Goal: Download file/media

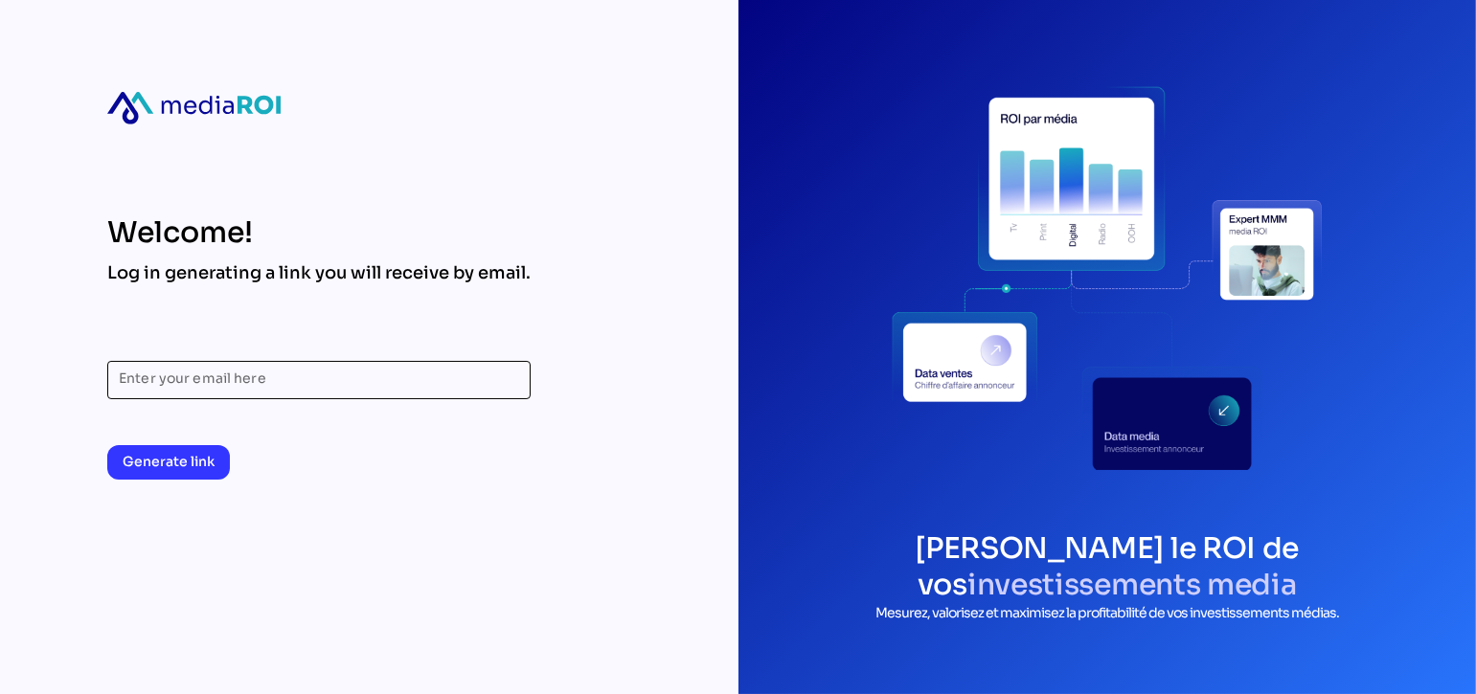
click at [244, 381] on input "Enter your email here" at bounding box center [319, 380] width 400 height 38
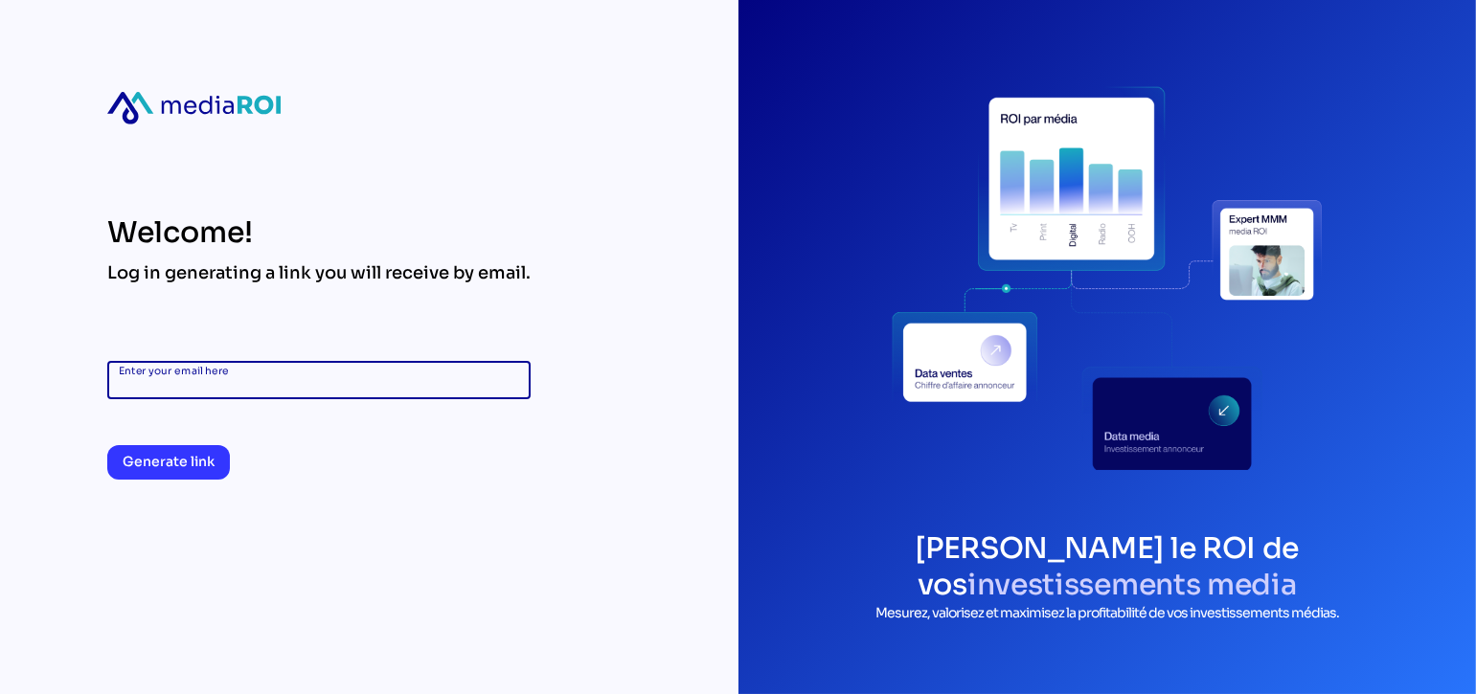
click at [291, 380] on input "Enter your email here" at bounding box center [319, 380] width 400 height 38
click at [291, 387] on input "Enter your email here" at bounding box center [319, 380] width 400 height 38
type input "**********"
click at [612, 311] on div "**********" at bounding box center [738, 347] width 1476 height 694
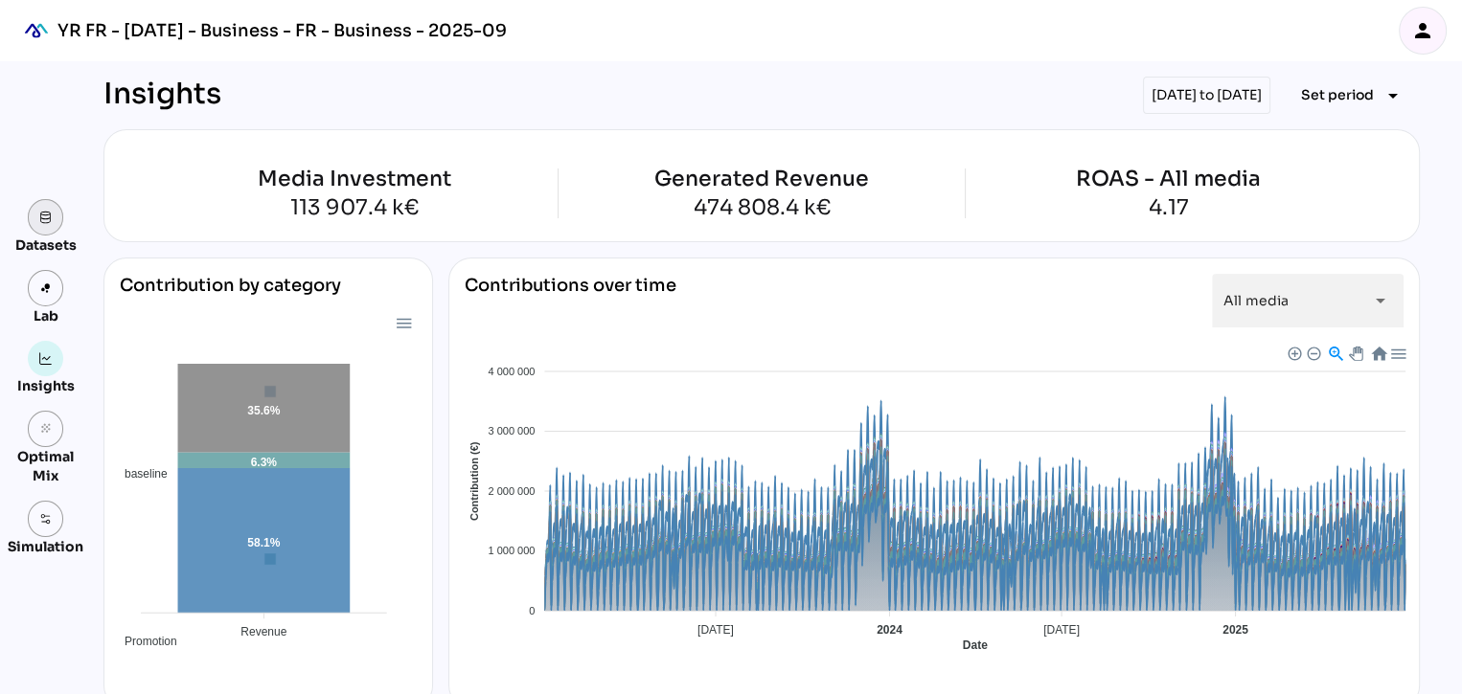
drag, startPoint x: 44, startPoint y: 223, endPoint x: 259, endPoint y: 261, distance: 218.0
click at [44, 223] on img at bounding box center [45, 217] width 13 height 13
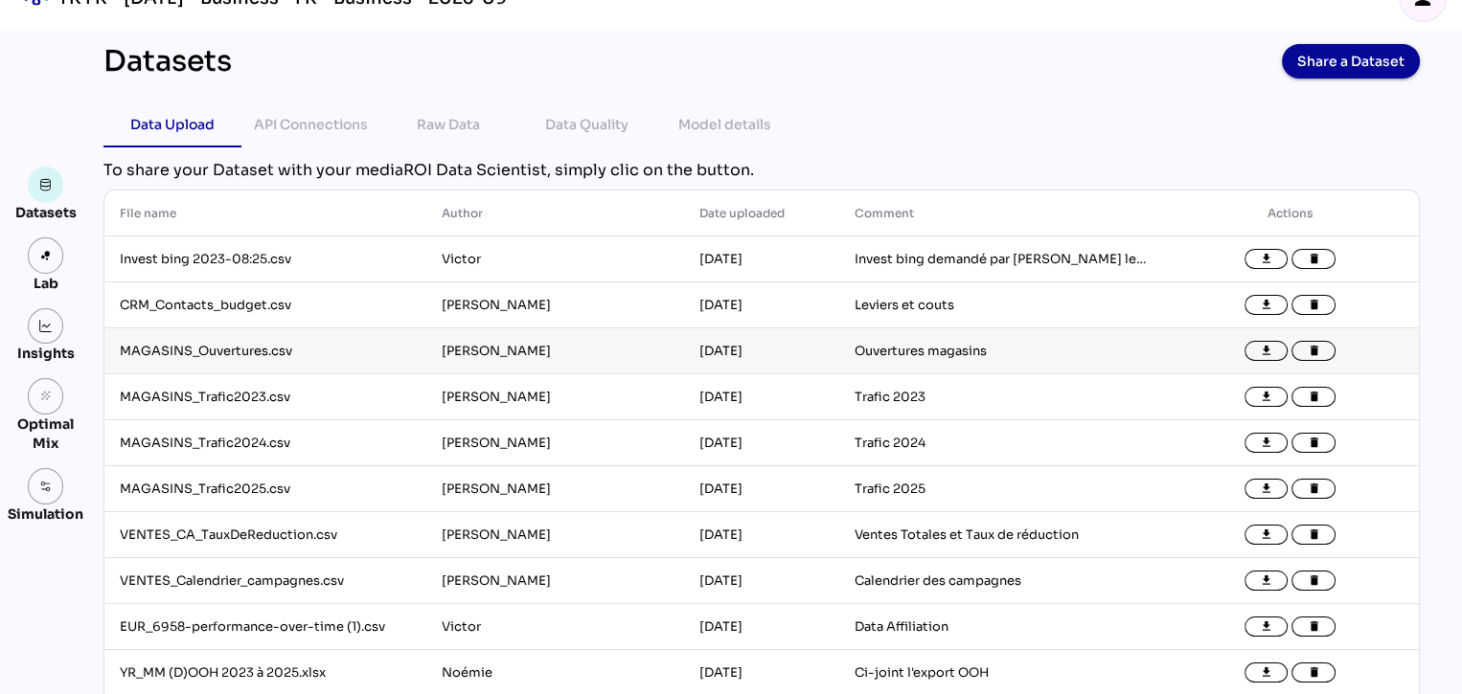
scroll to position [28, 0]
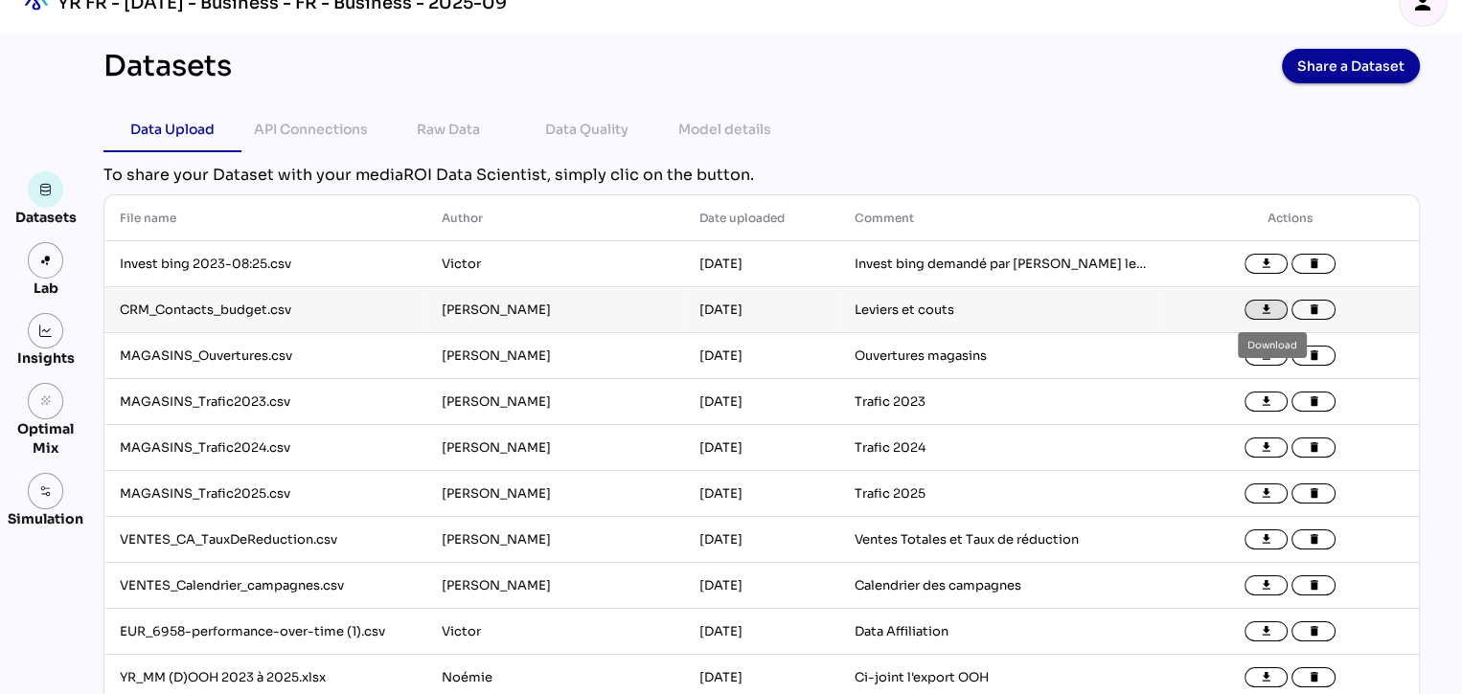
click at [1266, 310] on icon "file_download" at bounding box center [1266, 310] width 13 height 13
click at [43, 339] on link at bounding box center [46, 331] width 36 height 36
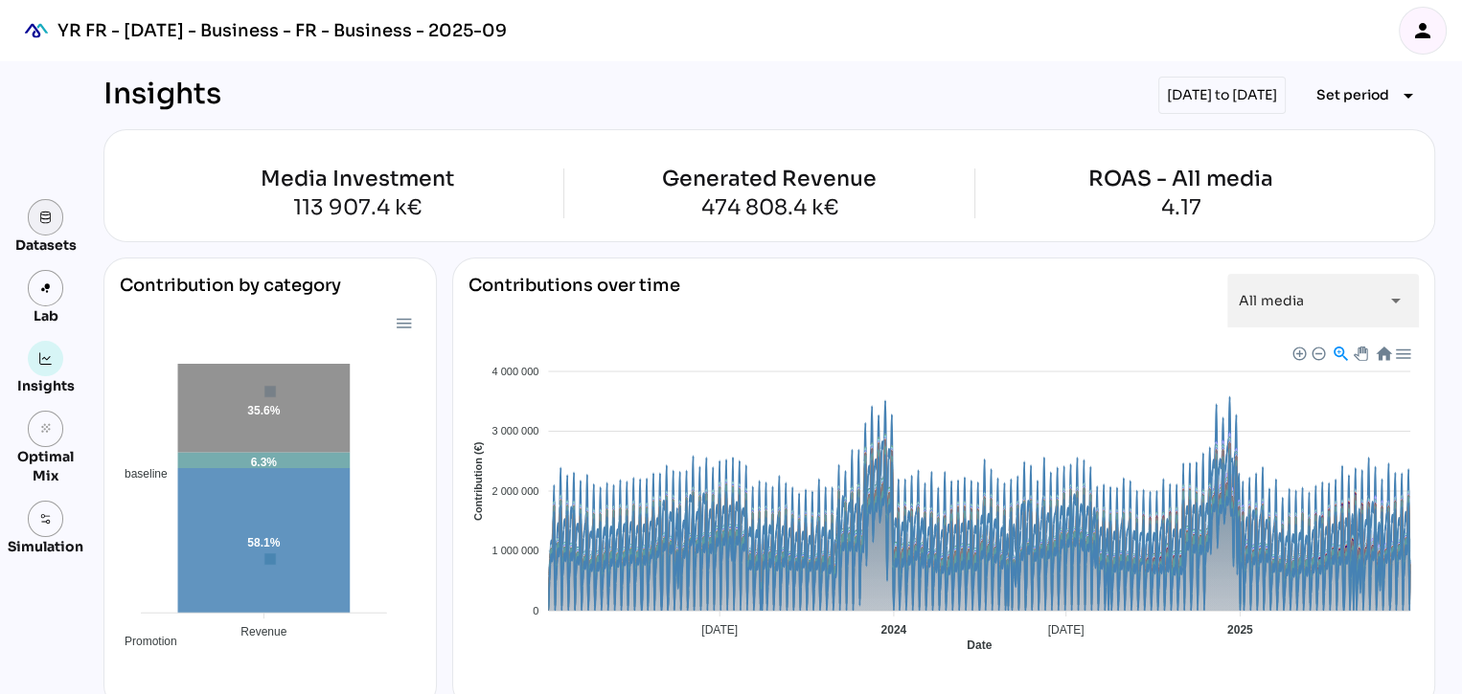
click at [52, 227] on link at bounding box center [46, 217] width 36 height 36
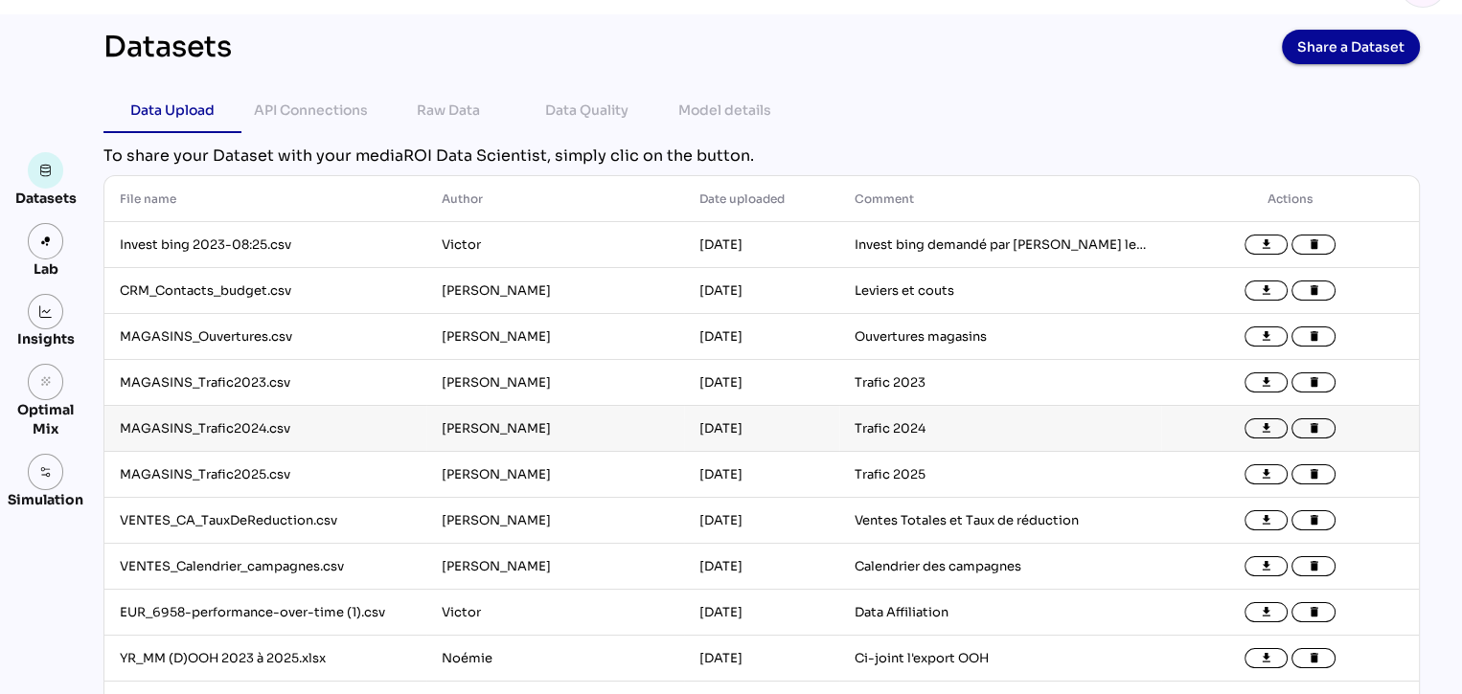
scroll to position [96, 0]
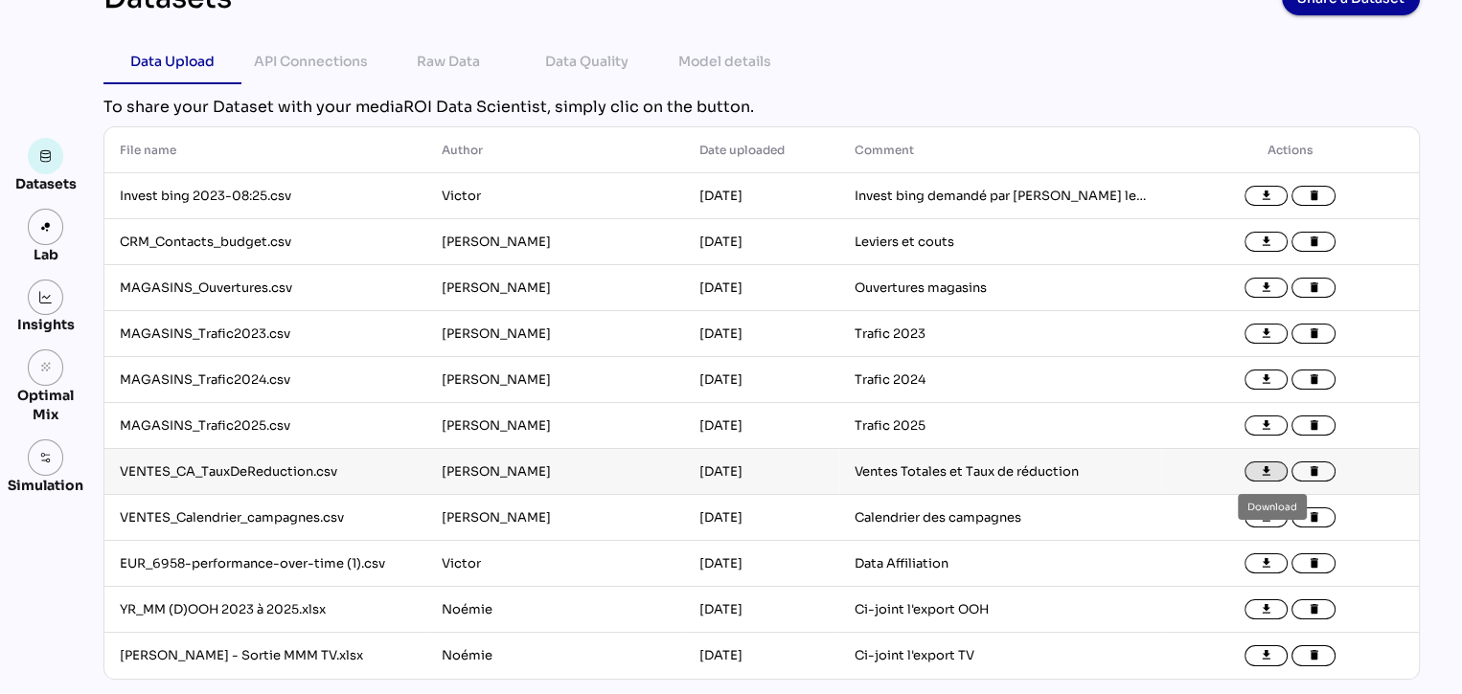
click at [1264, 472] on icon "file_download" at bounding box center [1266, 472] width 13 height 13
